Goal: Complete application form: Complete application form

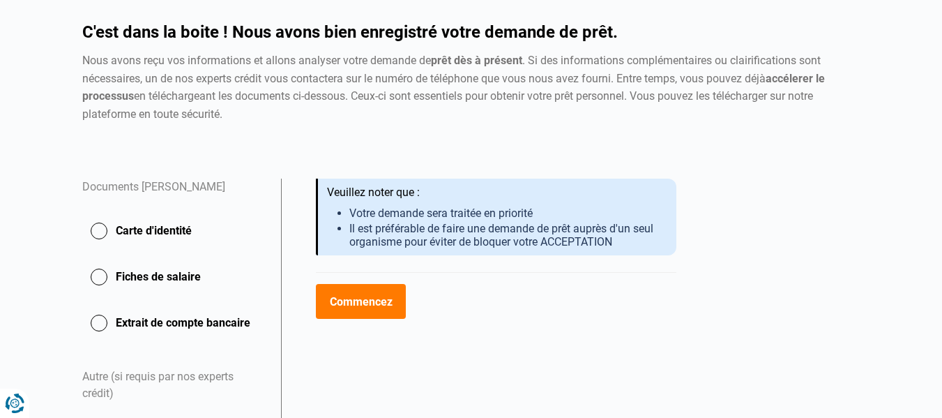
scroll to position [139, 0]
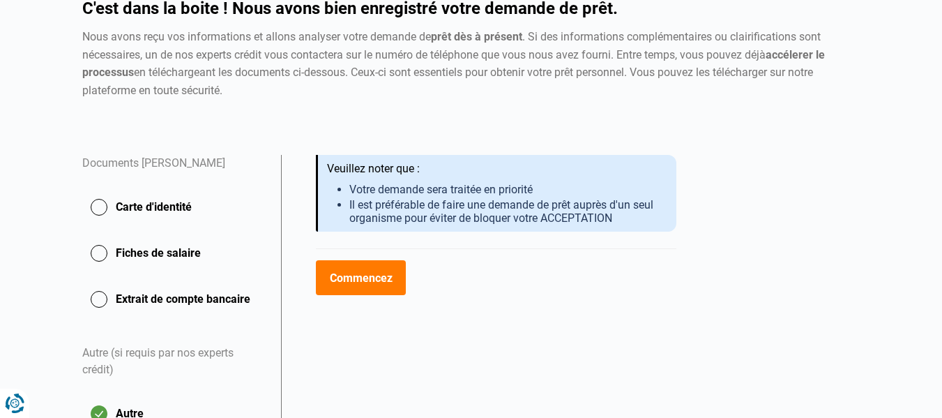
click at [98, 236] on button "Carte d'identité" at bounding box center [173, 253] width 182 height 35
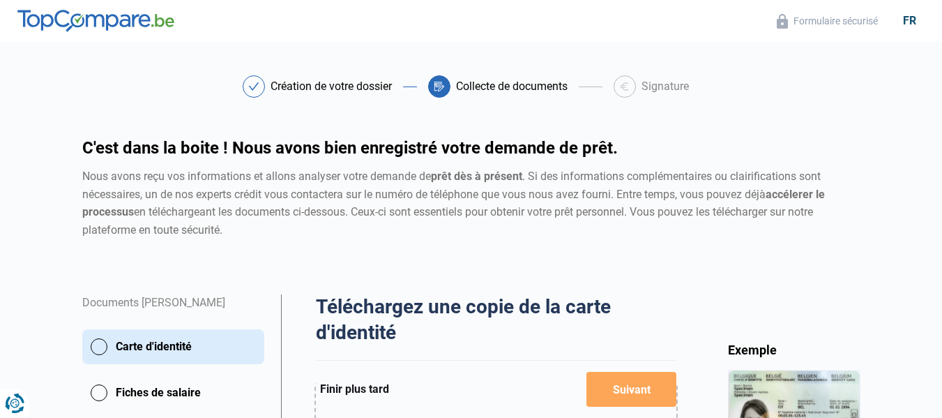
scroll to position [139, 0]
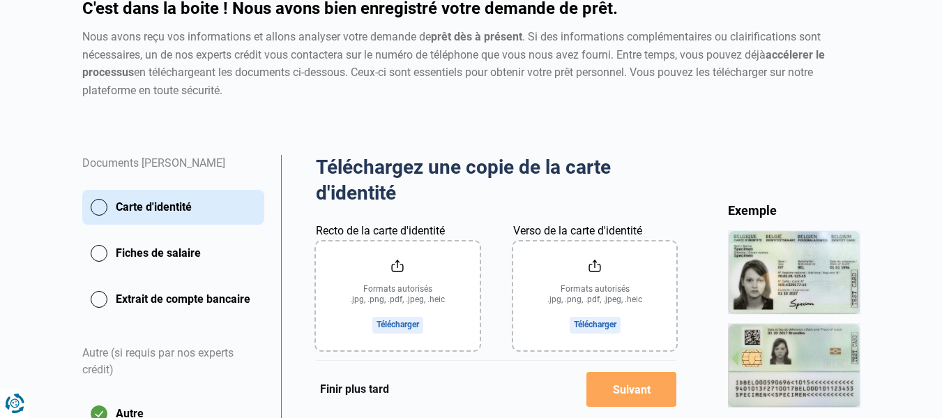
click at [388, 325] on input "Recto de la carte d'identité" at bounding box center [398, 295] width 164 height 109
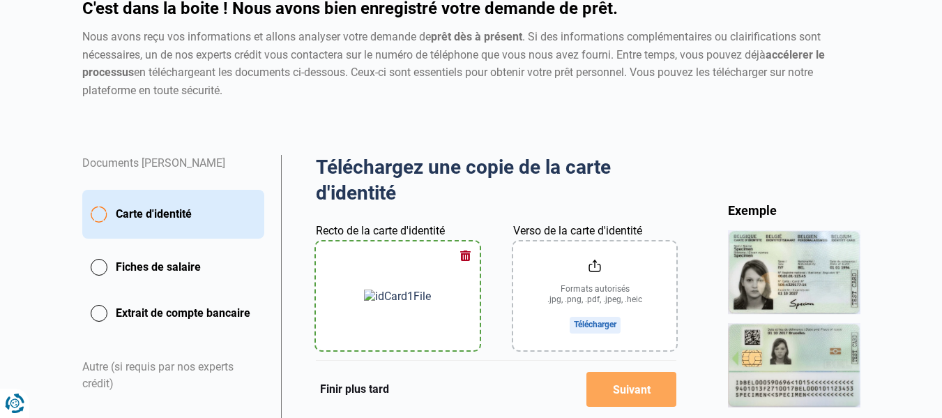
click at [597, 323] on input "Verso de la carte d'identité" at bounding box center [595, 295] width 164 height 109
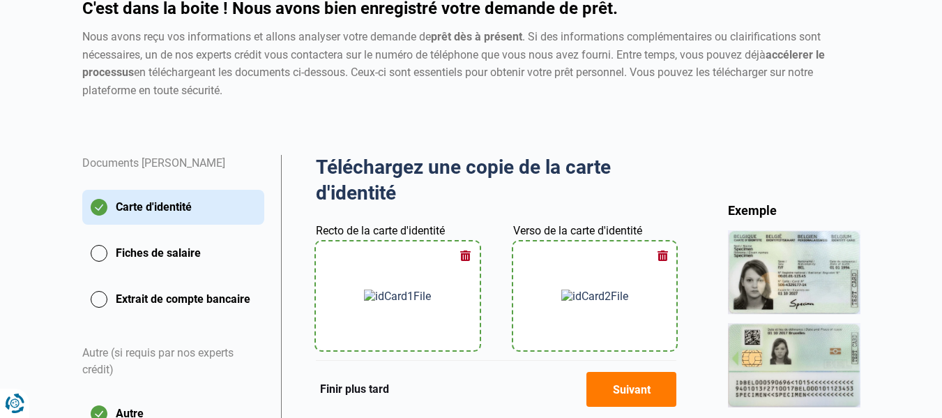
click at [98, 300] on button "Extrait de compte bancaire" at bounding box center [173, 299] width 182 height 35
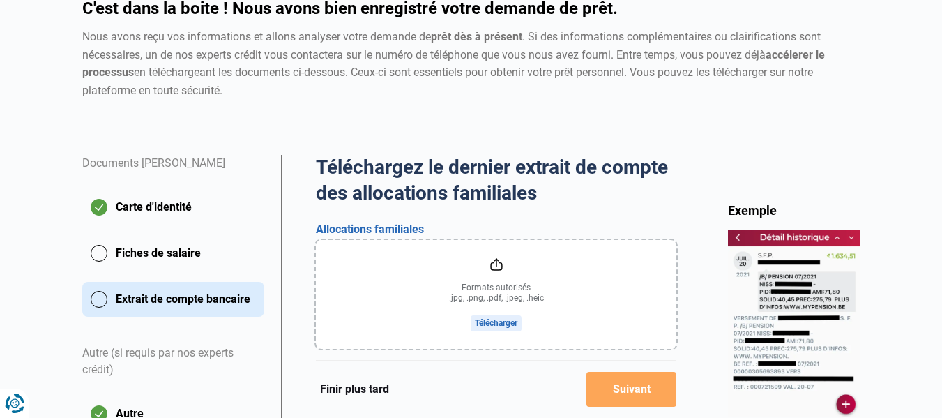
scroll to position [209, 0]
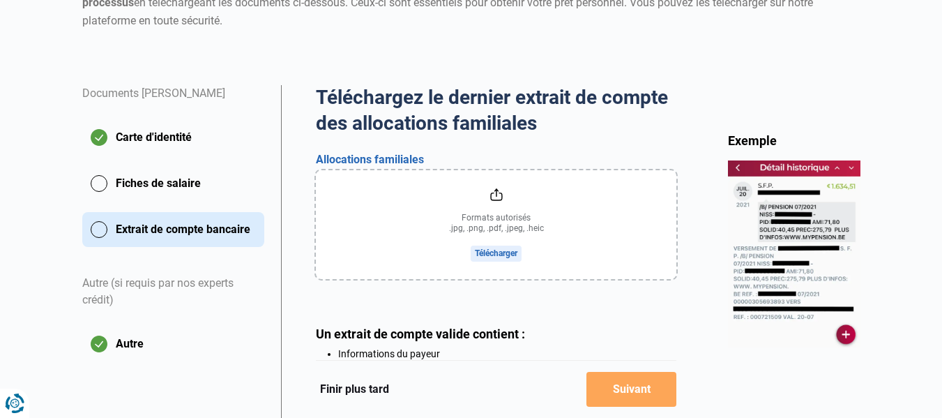
click at [485, 253] on input "file" at bounding box center [496, 224] width 361 height 109
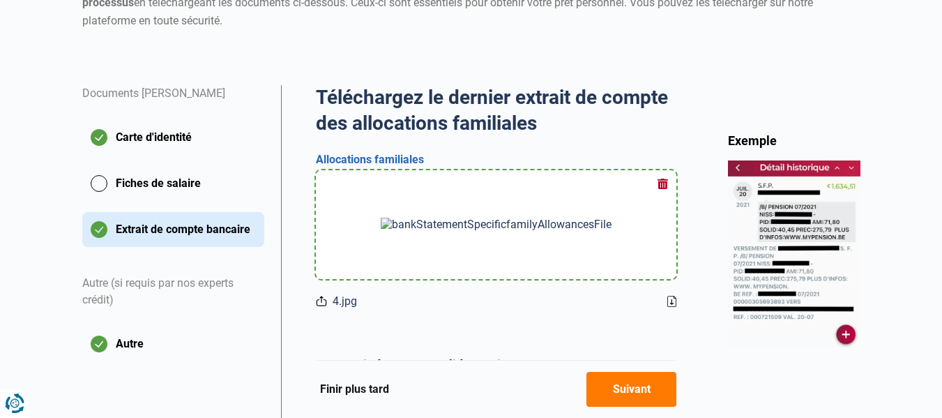
click at [570, 225] on div at bounding box center [497, 224] width 328 height 109
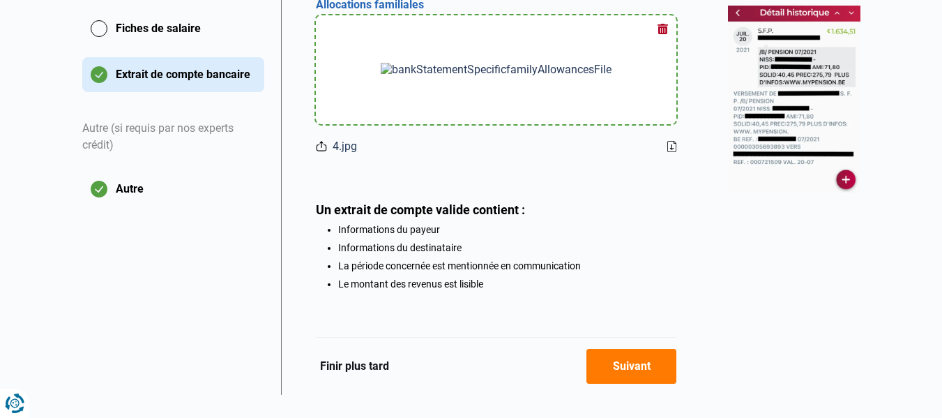
scroll to position [378, 0]
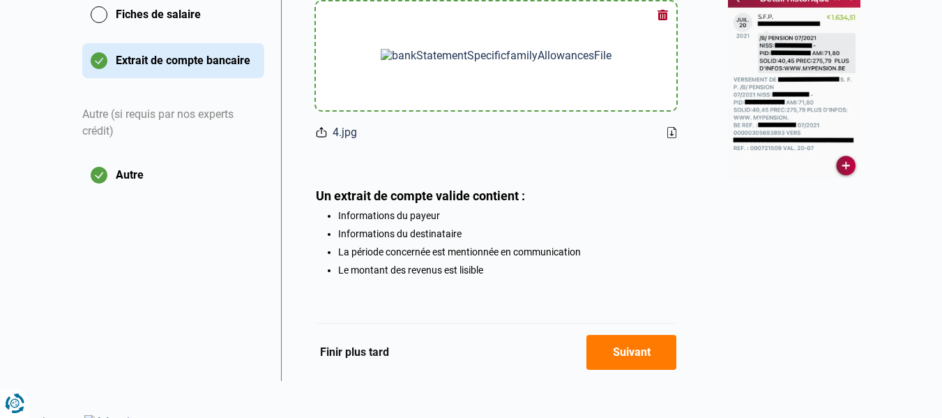
click at [593, 61] on div at bounding box center [497, 55] width 328 height 109
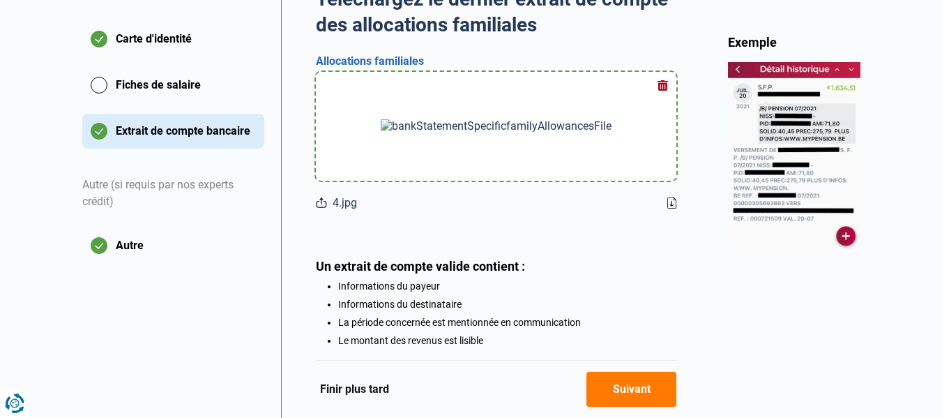
scroll to position [308, 0]
click at [670, 201] on icon at bounding box center [671, 202] width 9 height 11
click at [671, 199] on icon at bounding box center [671, 202] width 9 height 11
click at [513, 127] on img at bounding box center [496, 125] width 231 height 13
click at [670, 202] on icon at bounding box center [671, 202] width 9 height 11
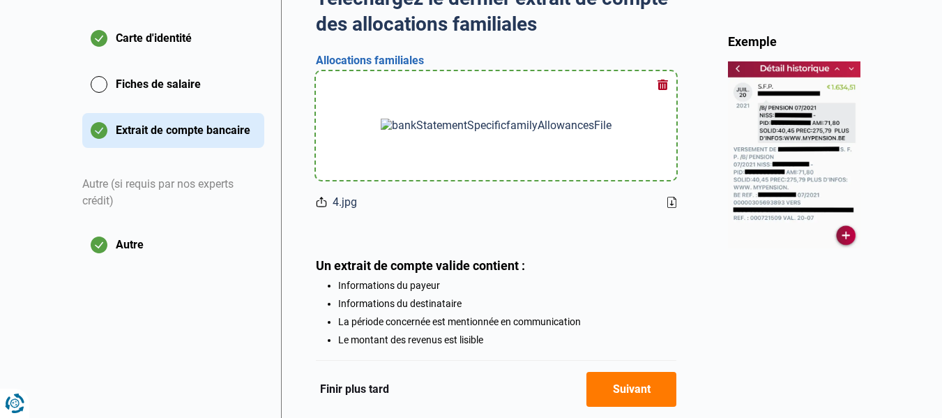
click at [843, 235] on img at bounding box center [794, 154] width 132 height 187
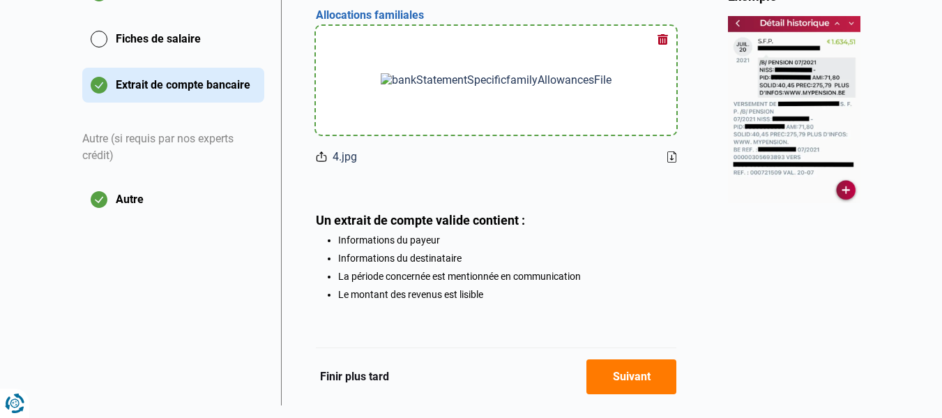
scroll to position [378, 0]
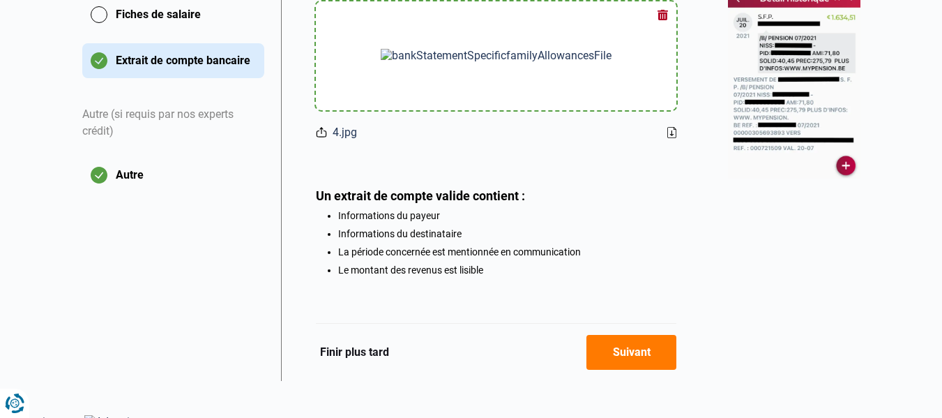
click at [624, 358] on button "Suivant" at bounding box center [631, 352] width 90 height 35
